Goal: Transaction & Acquisition: Purchase product/service

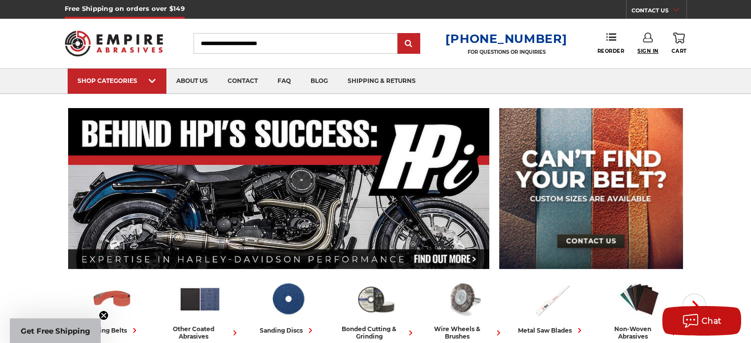
type input "**********"
click at [647, 53] on span "Sign In" at bounding box center [648, 51] width 21 height 6
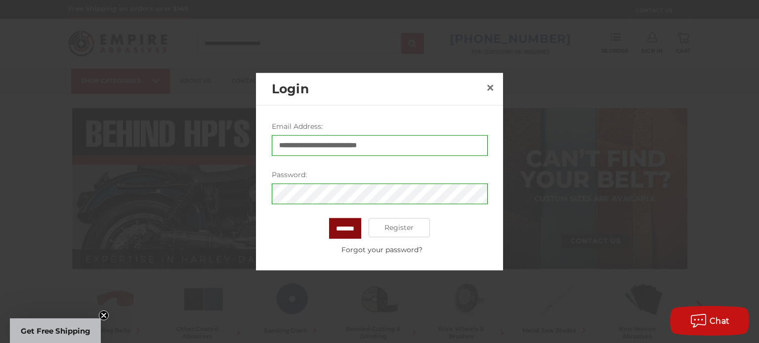
click at [355, 223] on input "*******" at bounding box center [345, 228] width 32 height 21
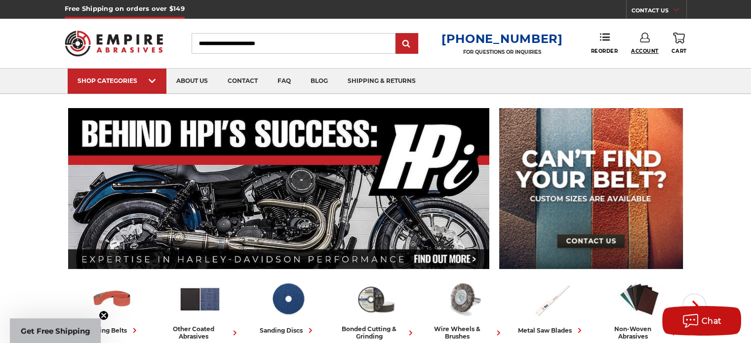
click at [646, 51] on span "Account" at bounding box center [645, 51] width 28 height 6
click at [645, 61] on link "Account" at bounding box center [644, 64] width 71 height 19
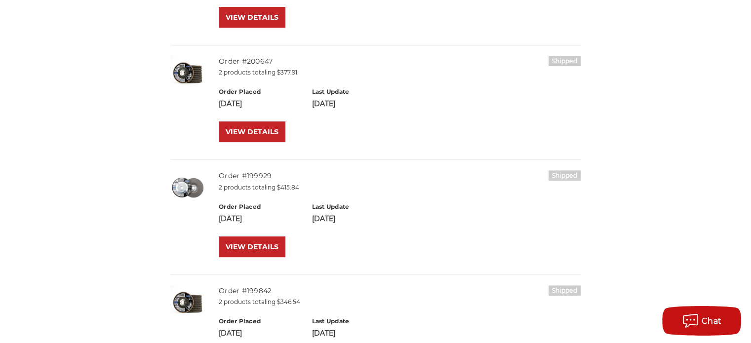
scroll to position [444, 0]
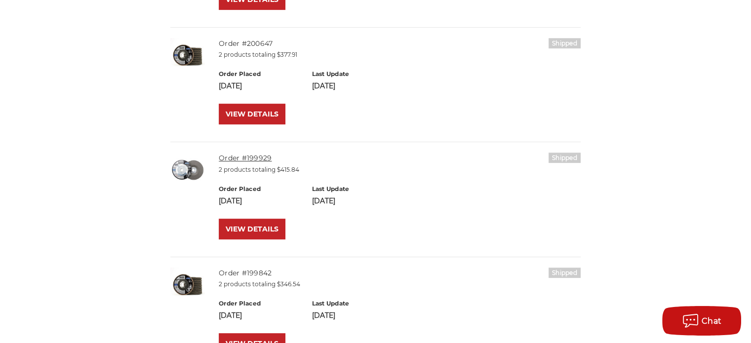
click at [237, 159] on link "Order #199929" at bounding box center [245, 158] width 53 height 9
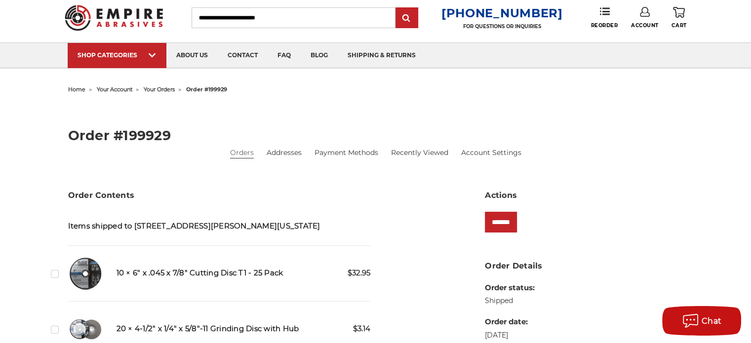
scroll to position [99, 0]
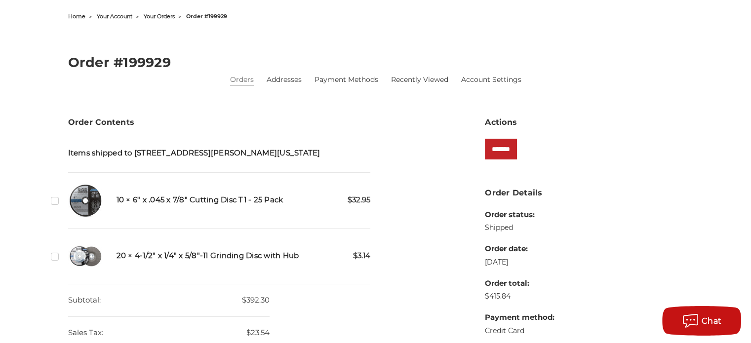
click at [57, 201] on label "Checkbox 543433 label" at bounding box center [56, 201] width 10 height 10
click at [54, 258] on label "Checkbox 543432 label" at bounding box center [56, 256] width 10 height 10
click at [500, 149] on input "*******" at bounding box center [501, 149] width 32 height 21
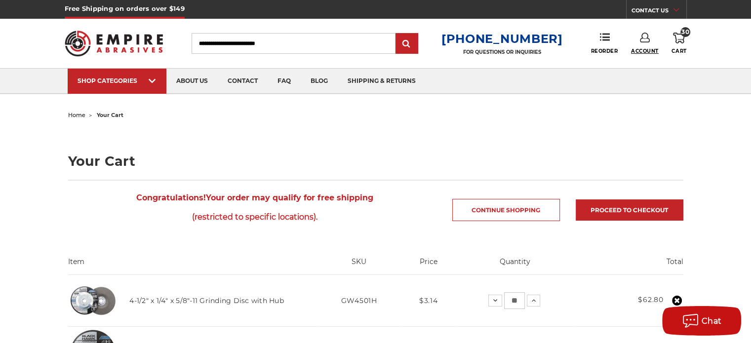
click at [635, 51] on span "Account" at bounding box center [645, 51] width 28 height 6
click at [634, 67] on link "Account" at bounding box center [644, 64] width 71 height 19
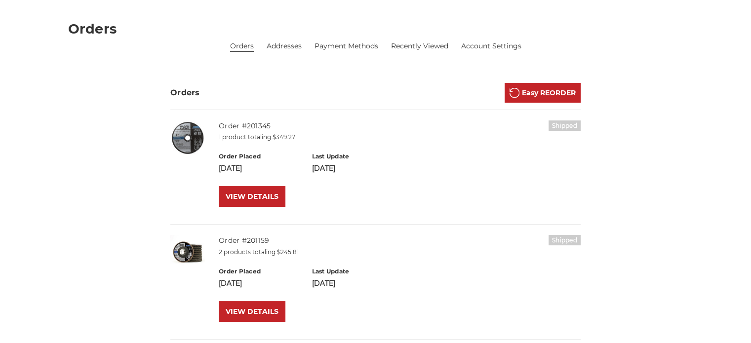
scroll to position [148, 0]
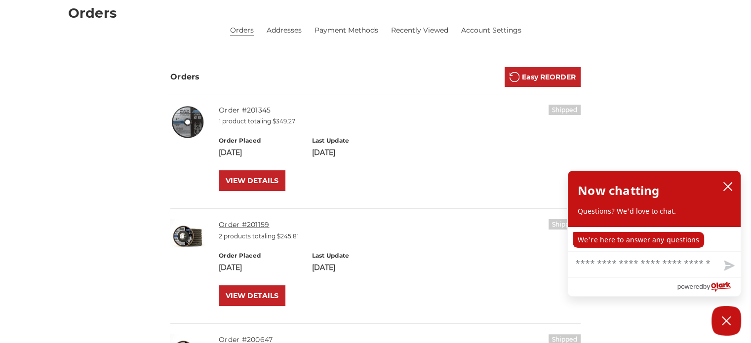
click at [257, 226] on link "Order #201159" at bounding box center [244, 224] width 50 height 9
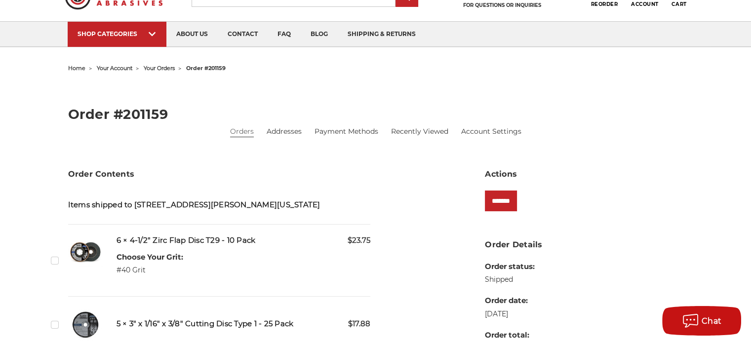
scroll to position [49, 0]
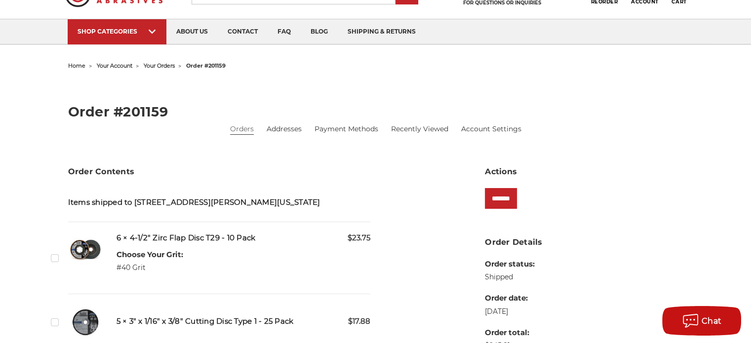
click at [55, 256] on label "Checkbox 546652 label" at bounding box center [56, 258] width 10 height 10
click at [496, 203] on input "*******" at bounding box center [501, 198] width 32 height 21
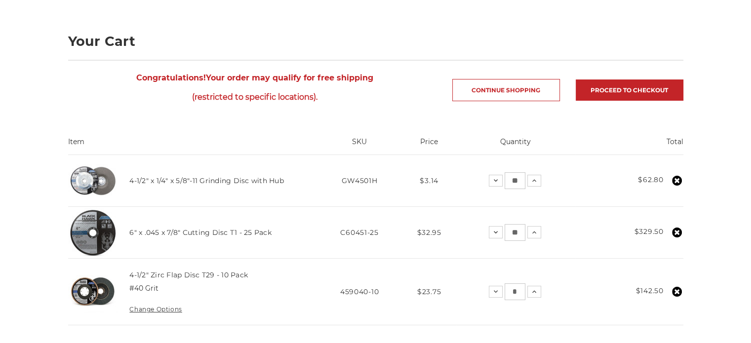
scroll to position [148, 0]
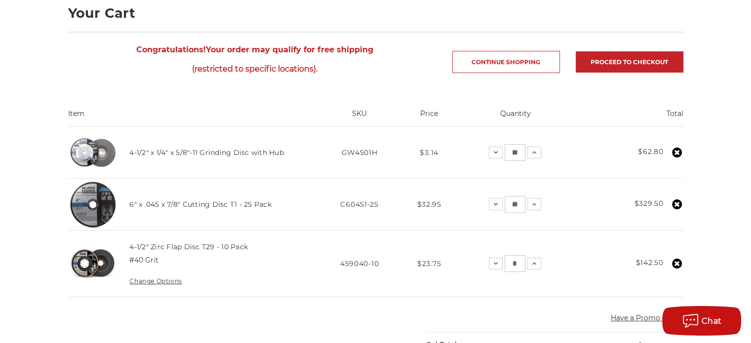
click at [516, 265] on input "*" at bounding box center [515, 263] width 21 height 17
type input "**"
click at [496, 303] on main "home your cart Your Cart Congratulations! Your order may qualify for free shipp…" at bounding box center [376, 335] width 626 height 751
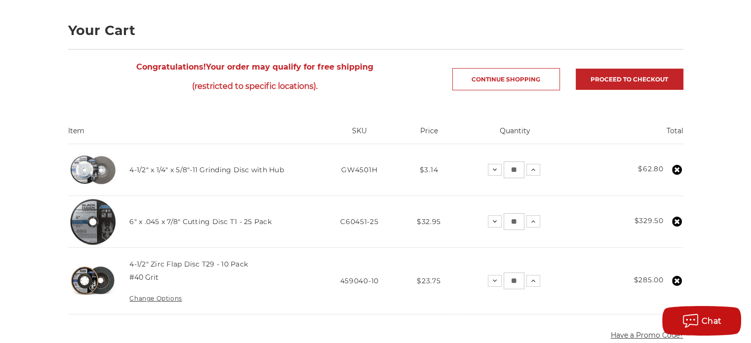
scroll to position [0, 0]
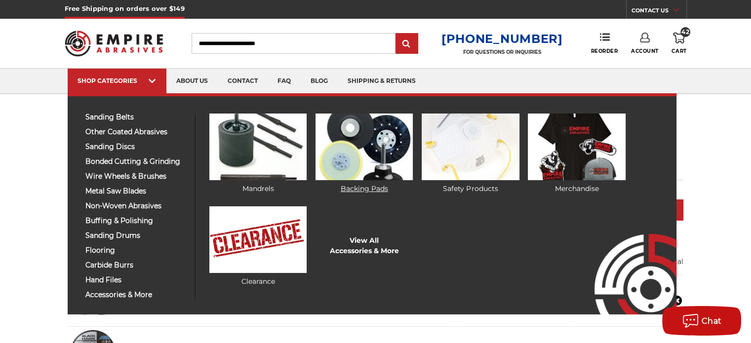
click at [360, 188] on link "Backing Pads" at bounding box center [364, 154] width 97 height 80
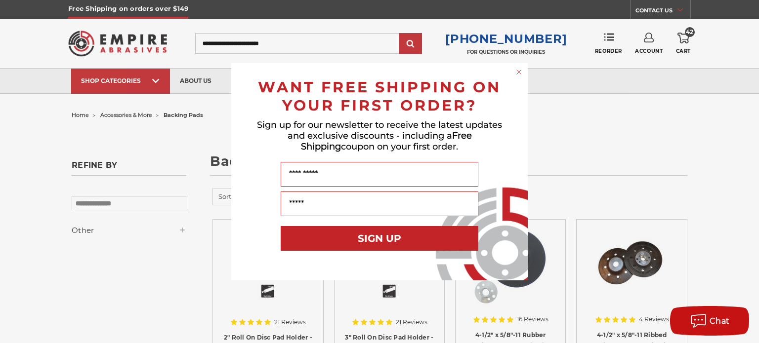
click at [518, 72] on circle "Close dialog" at bounding box center [518, 71] width 9 height 9
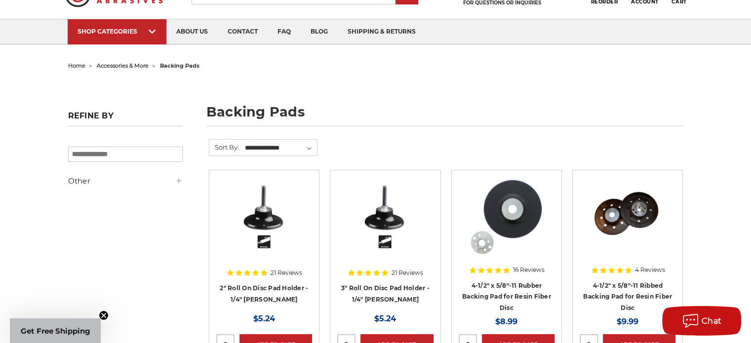
scroll to position [99, 0]
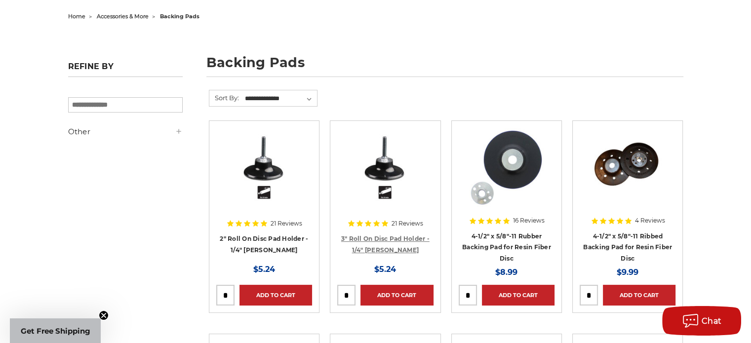
click at [403, 237] on link "3" Roll On Disc Pad Holder - 1/4" [PERSON_NAME]" at bounding box center [385, 244] width 88 height 19
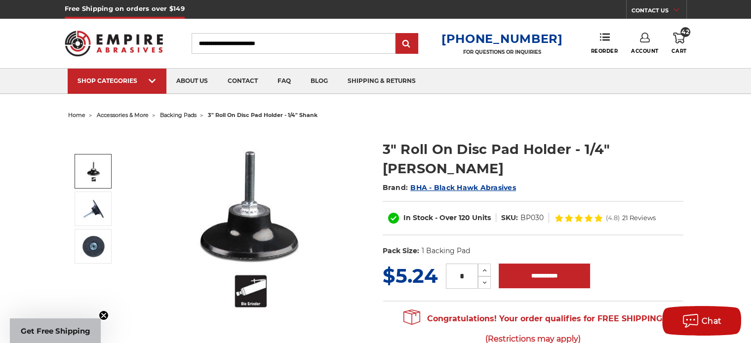
click at [468, 264] on input "*" at bounding box center [462, 276] width 32 height 25
type input "**"
click at [525, 264] on input "**********" at bounding box center [544, 276] width 91 height 25
type input "**********"
click at [680, 43] on icon at bounding box center [679, 38] width 12 height 11
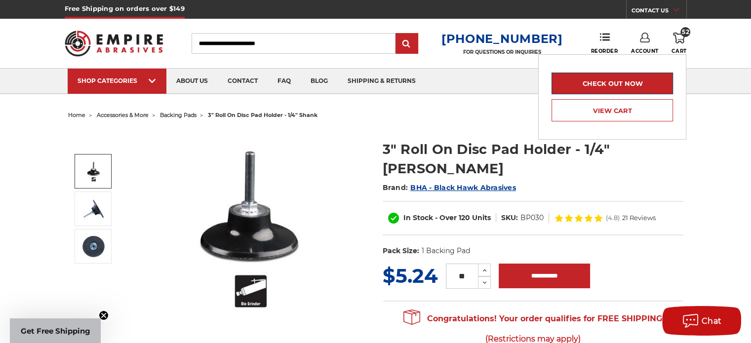
click at [625, 83] on link "Check out now" at bounding box center [612, 84] width 121 height 22
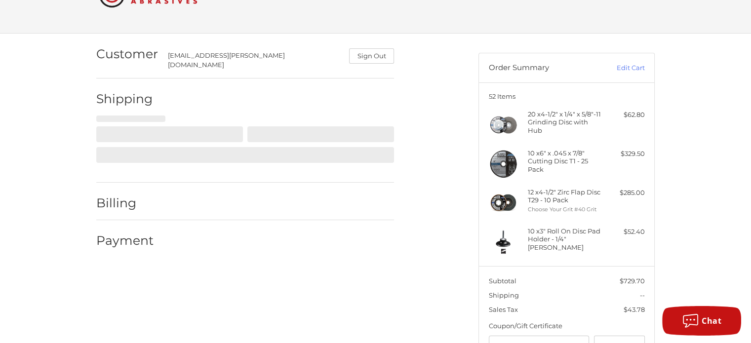
scroll to position [47, 0]
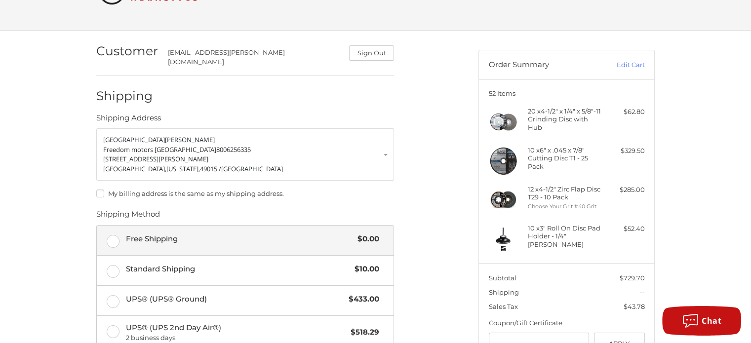
click at [116, 233] on label "Free Shipping $0.00" at bounding box center [245, 241] width 297 height 30
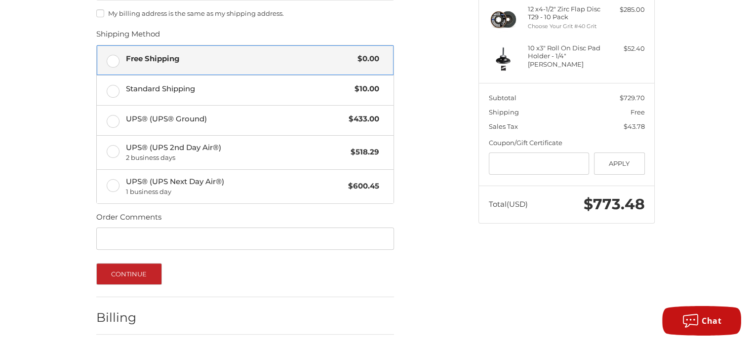
scroll to position [244, 0]
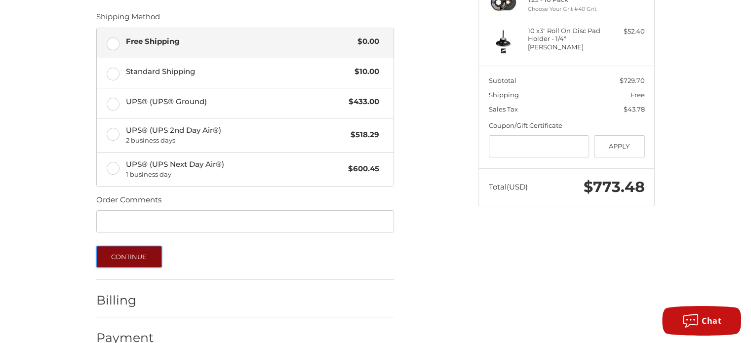
click at [143, 254] on button "Continue" at bounding box center [129, 257] width 66 height 22
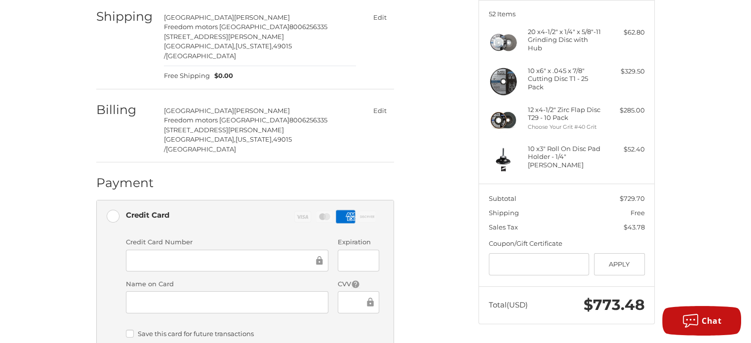
scroll to position [270, 0]
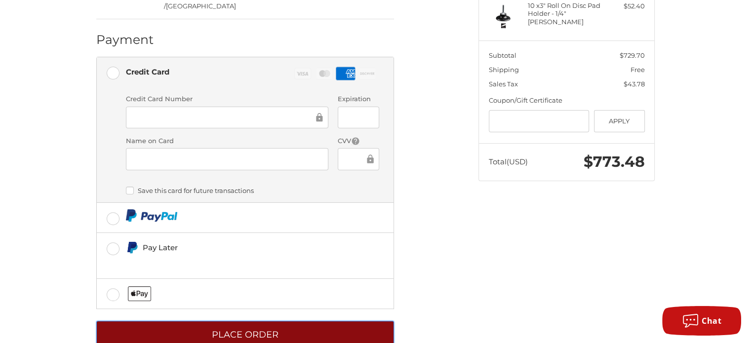
click at [298, 321] on button "Place Order" at bounding box center [245, 334] width 298 height 27
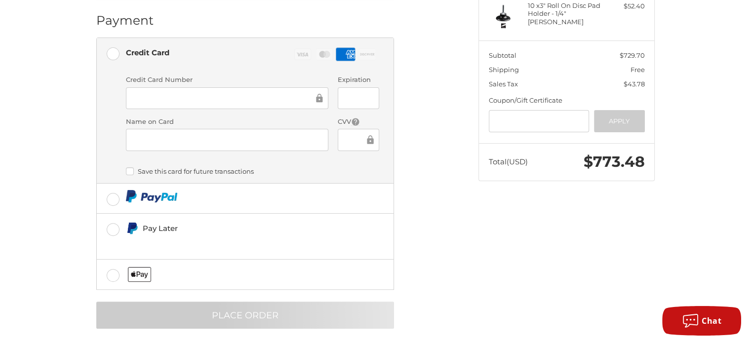
scroll to position [9, 0]
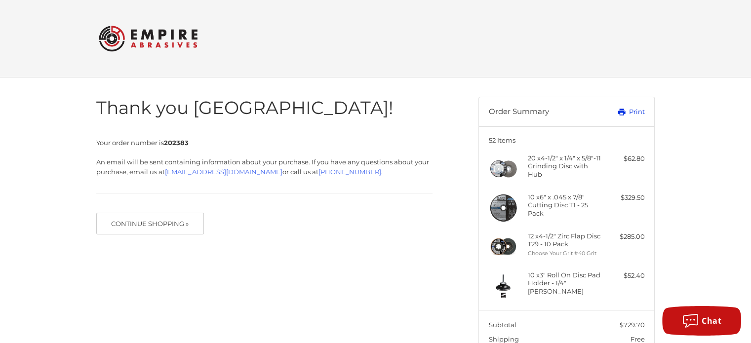
click at [636, 108] on link "Print" at bounding box center [620, 112] width 49 height 10
